Goal: Information Seeking & Learning: Learn about a topic

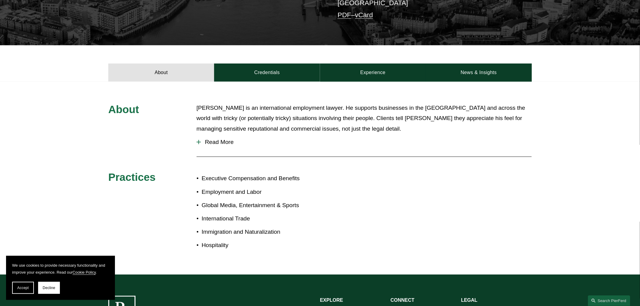
scroll to position [101, 0]
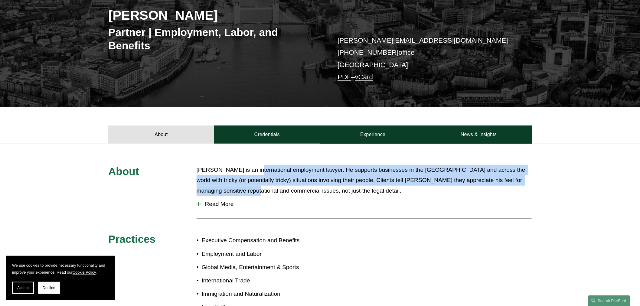
drag, startPoint x: 248, startPoint y: 195, endPoint x: 252, endPoint y: 173, distance: 22.4
click at [252, 173] on p "Peter is an international employment lawyer. He supports businesses in the UK a…" at bounding box center [364, 180] width 335 height 31
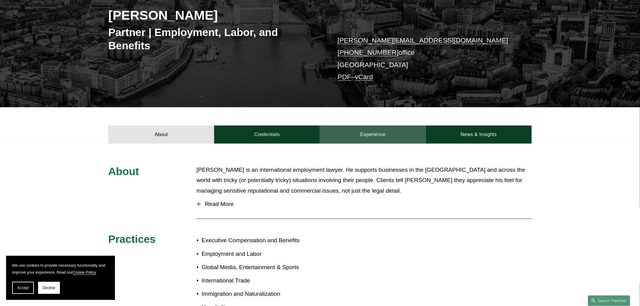
drag, startPoint x: 394, startPoint y: 135, endPoint x: 413, endPoint y: 133, distance: 19.2
click at [394, 135] on link "Experience" at bounding box center [373, 135] width 106 height 18
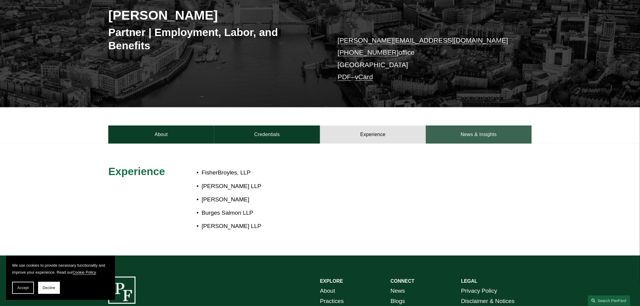
click at [466, 134] on link "News & Insights" at bounding box center [479, 135] width 106 height 18
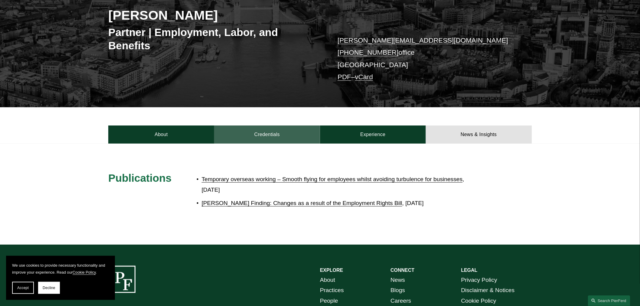
click at [267, 139] on link "Credentials" at bounding box center [267, 135] width 106 height 18
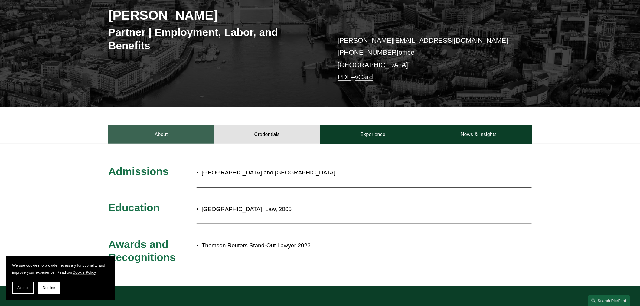
click at [181, 141] on link "About" at bounding box center [161, 135] width 106 height 18
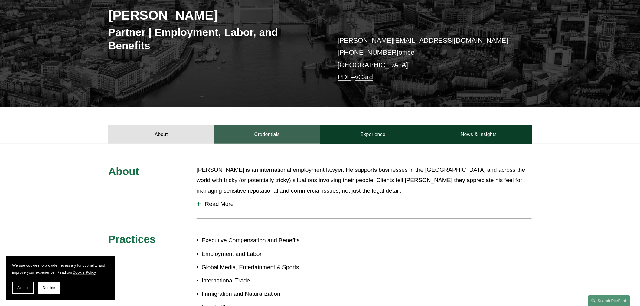
click at [237, 140] on link "Credentials" at bounding box center [267, 135] width 106 height 18
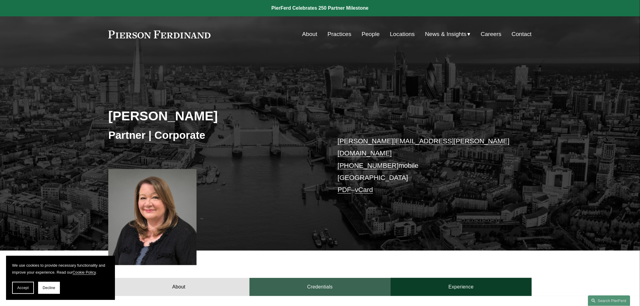
click at [338, 283] on link "Credentials" at bounding box center [320, 287] width 141 height 18
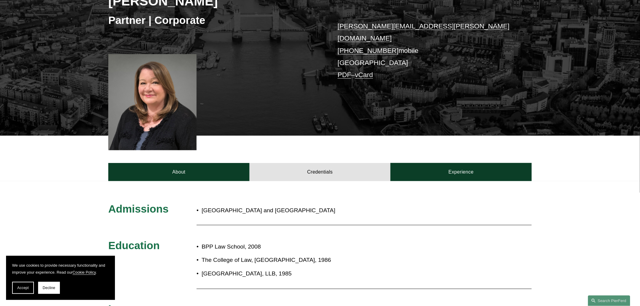
scroll to position [134, 0]
